Goal: Contribute content

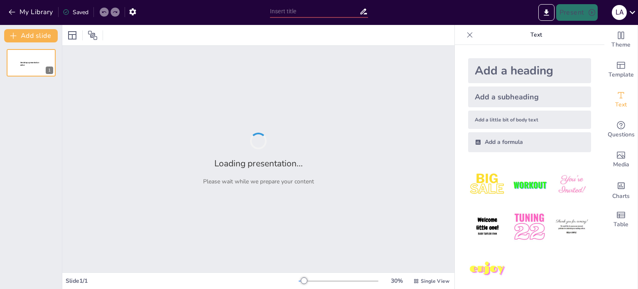
type input "el [MEDICAL_DATA] liso"
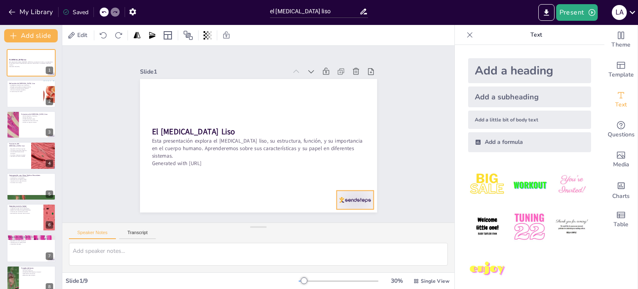
click at [341, 217] on div at bounding box center [320, 233] width 42 height 32
click at [305, 230] on icon at bounding box center [298, 237] width 14 height 14
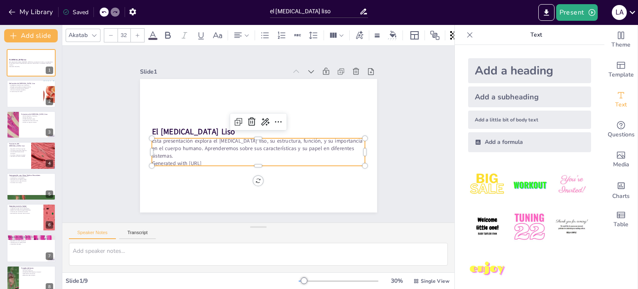
click at [185, 159] on p "Generated with [URL]" at bounding box center [231, 146] width 93 height 198
click at [24, 91] on p "Es esencial para la salud" at bounding box center [25, 91] width 32 height 2
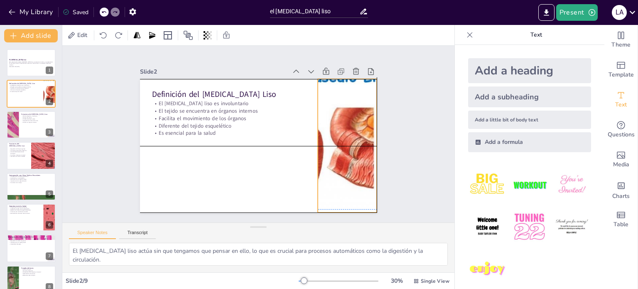
click at [338, 156] on div at bounding box center [335, 180] width 282 height 223
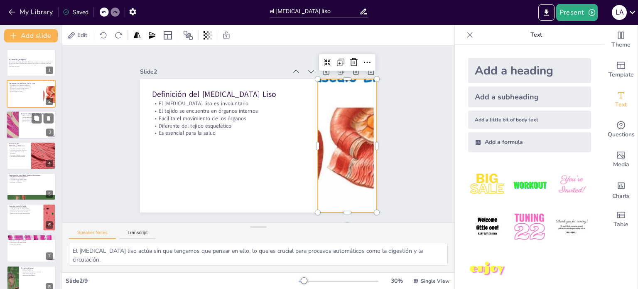
click at [27, 128] on div at bounding box center [31, 124] width 50 height 28
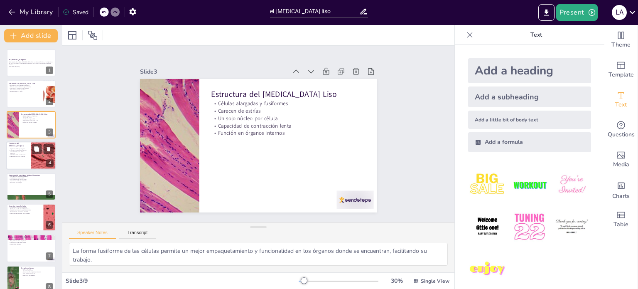
click at [25, 156] on p "Interacción con otros sistemas" at bounding box center [19, 157] width 20 height 2
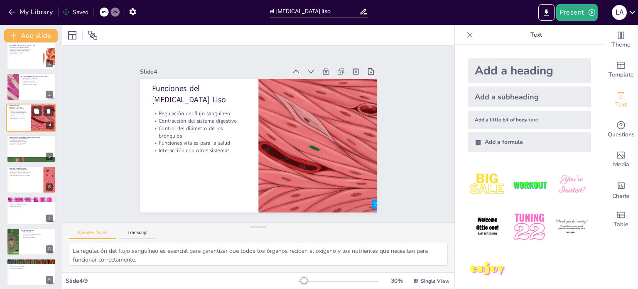
scroll to position [42, 0]
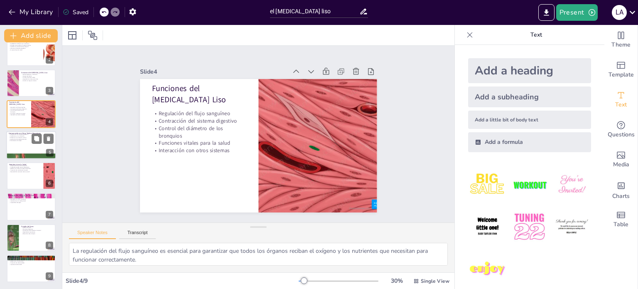
click at [21, 146] on div at bounding box center [31, 145] width 50 height 28
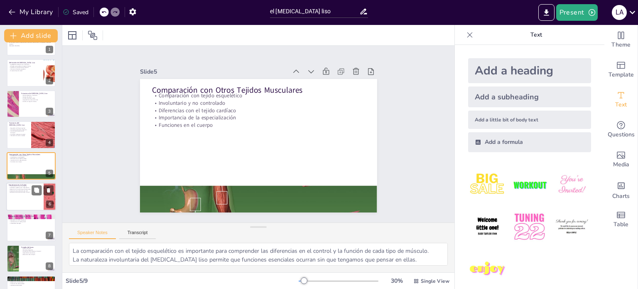
click at [18, 201] on div at bounding box center [31, 196] width 50 height 28
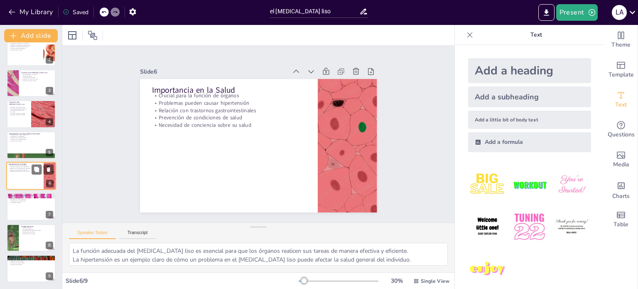
scroll to position [42, 0]
click at [25, 239] on div at bounding box center [31, 237] width 50 height 28
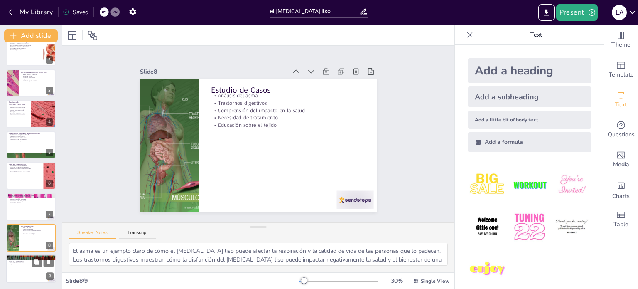
click at [17, 262] on p "Prevención de enfermedades" at bounding box center [31, 263] width 45 height 2
type textarea "El [MEDICAL_DATA] liso es fundamental para el funcionamiento de varios sistemas…"
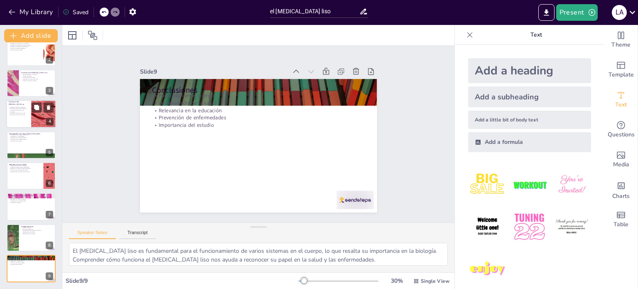
scroll to position [0, 0]
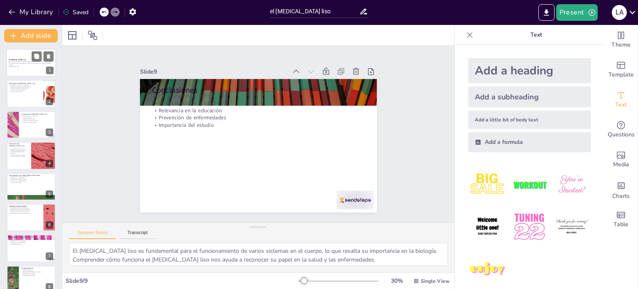
click at [22, 59] on strong "El [MEDICAL_DATA] Liso" at bounding box center [17, 60] width 17 height 2
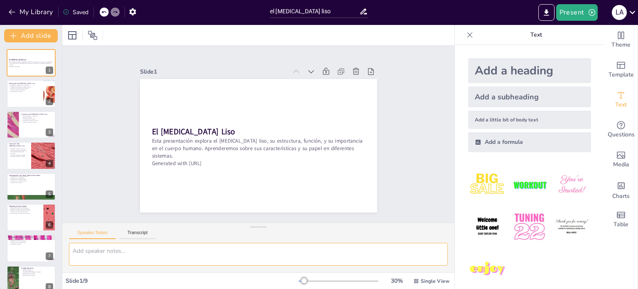
click at [288, 253] on textarea at bounding box center [258, 254] width 379 height 23
